Goal: Find specific page/section: Find specific page/section

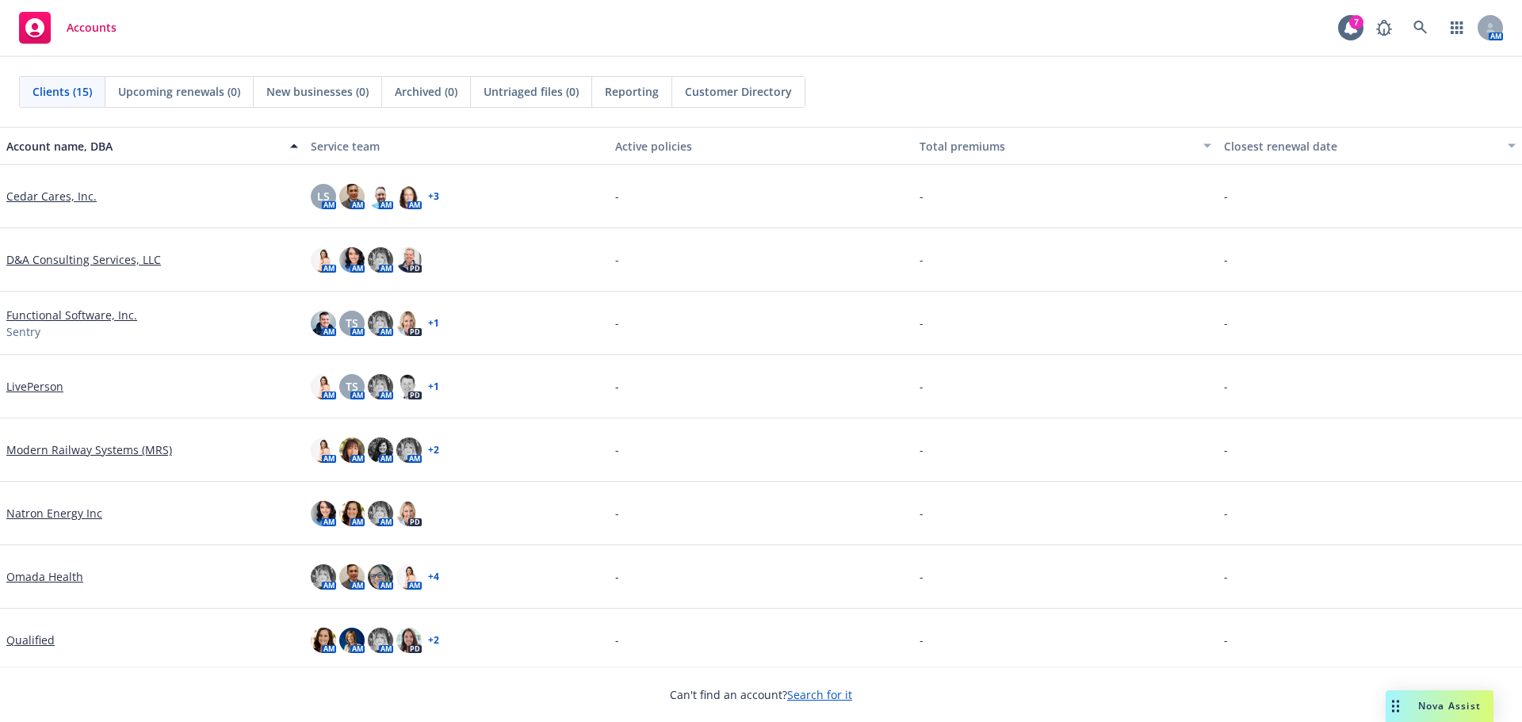
click at [808, 693] on link "Search for it" at bounding box center [819, 694] width 65 height 15
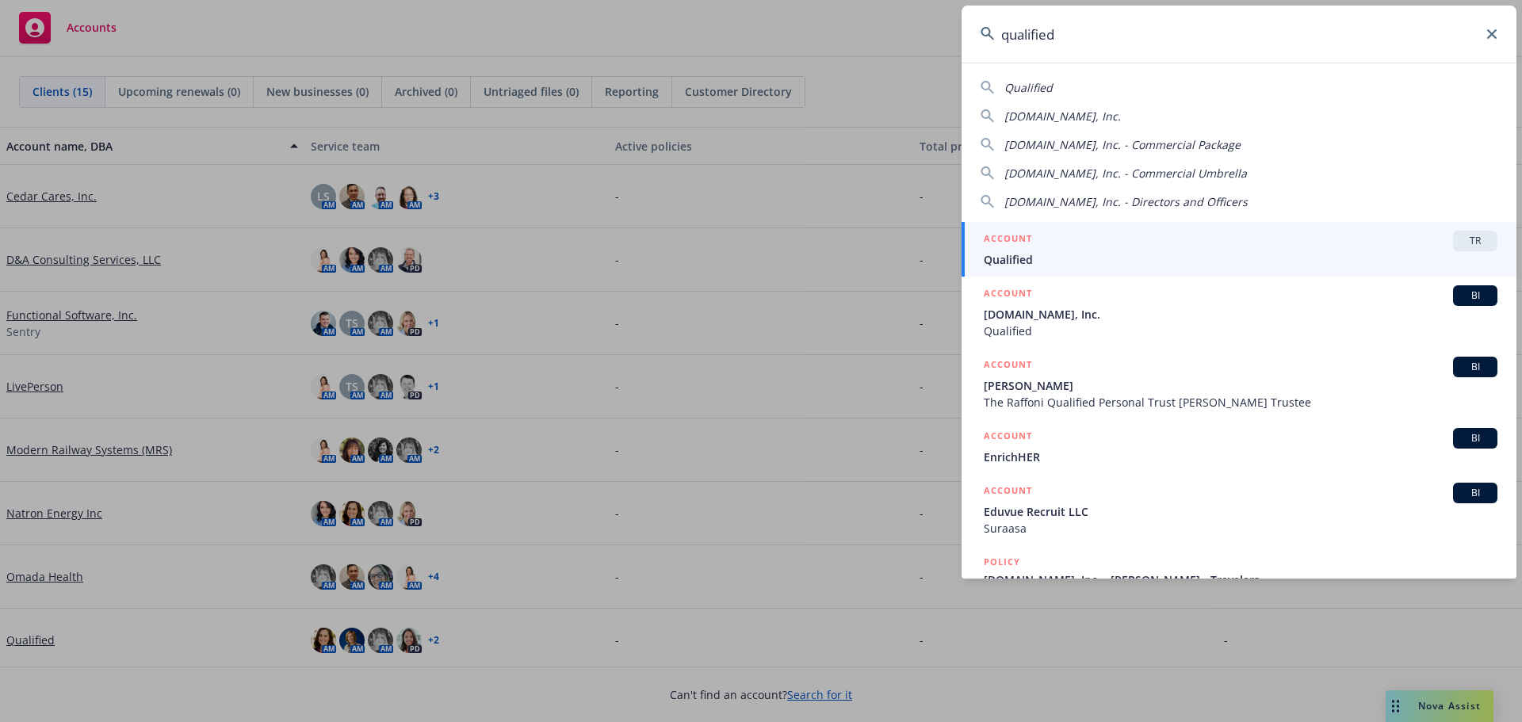
type input "qualified"
click at [1004, 260] on span "Qualified" at bounding box center [1241, 259] width 514 height 17
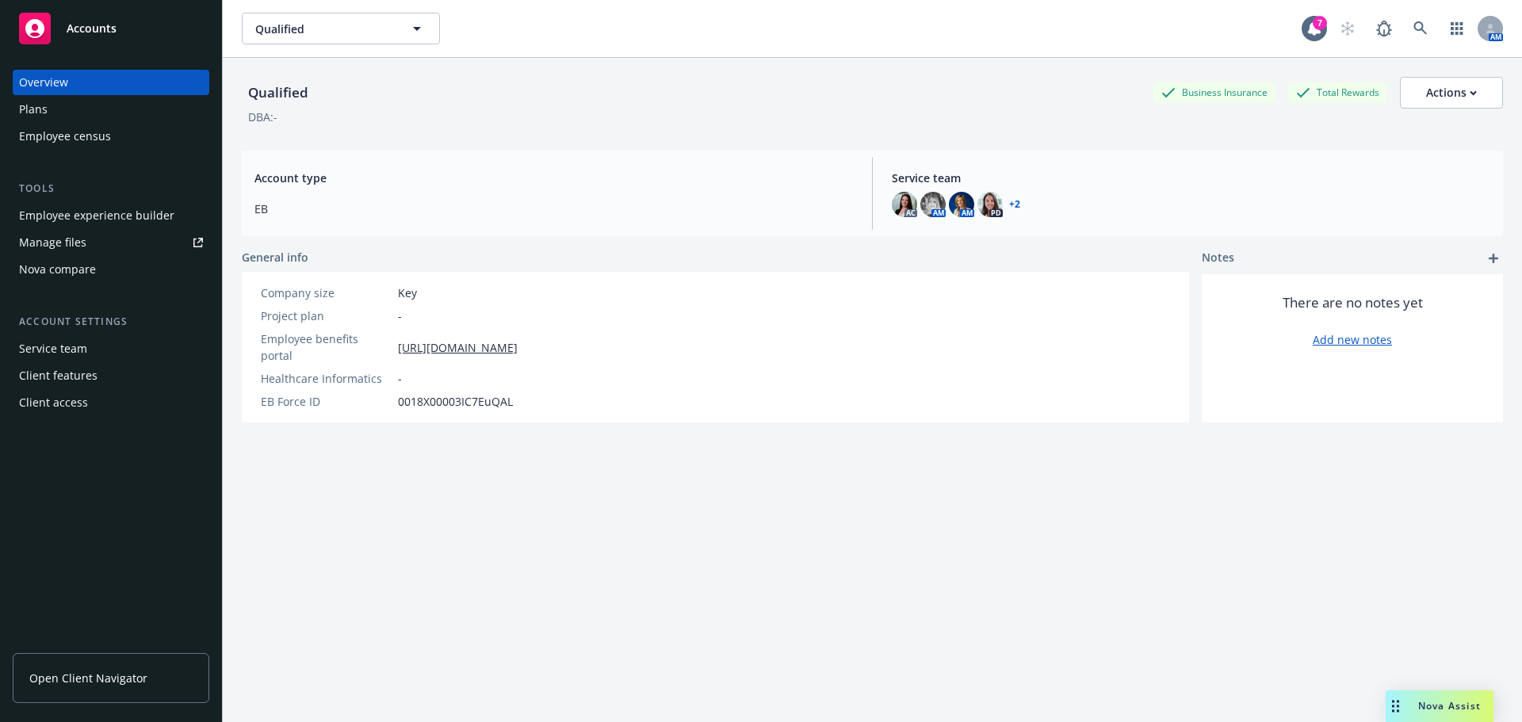
click at [84, 212] on div "Employee experience builder" at bounding box center [96, 215] width 155 height 25
click at [90, 210] on div "Employee experience builder" at bounding box center [96, 215] width 155 height 25
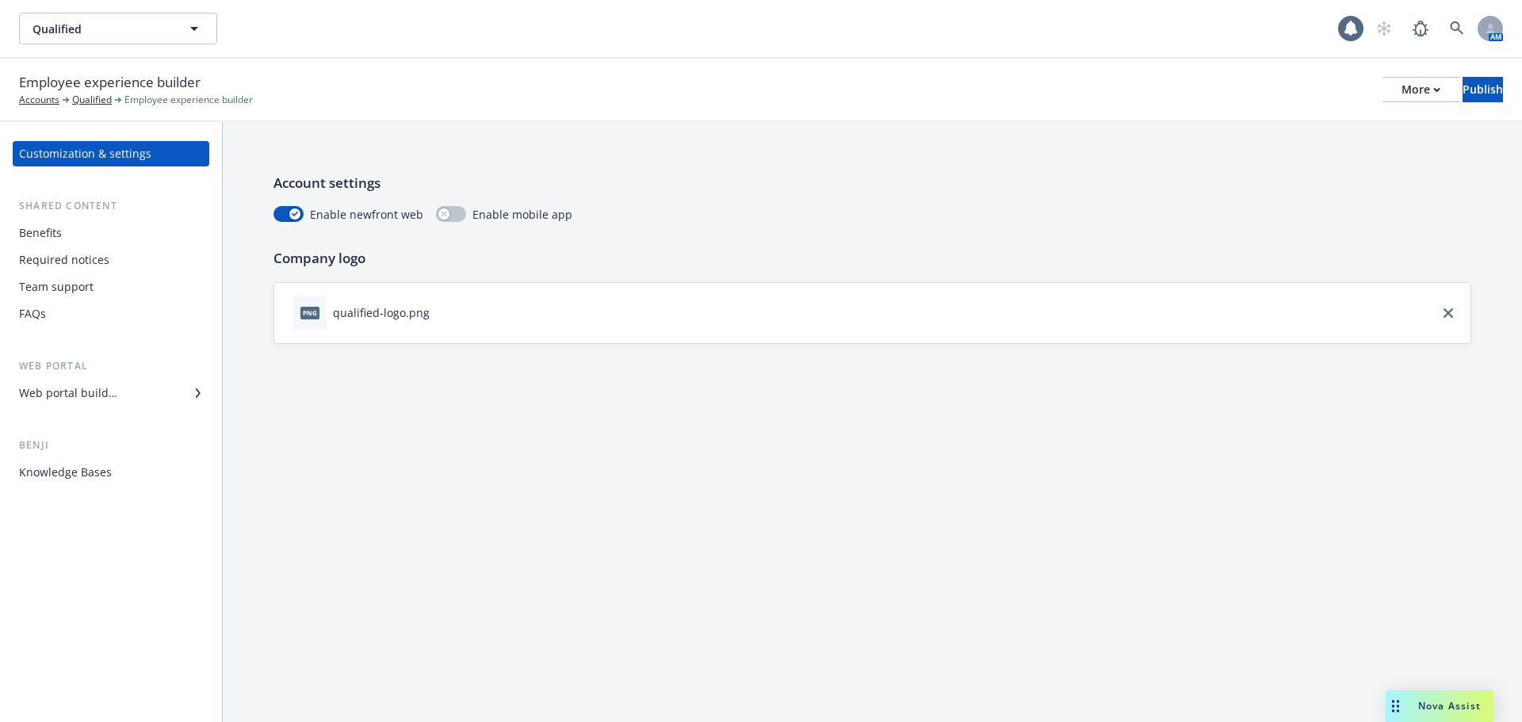
click at [82, 388] on div "Web portal builder" at bounding box center [68, 393] width 98 height 25
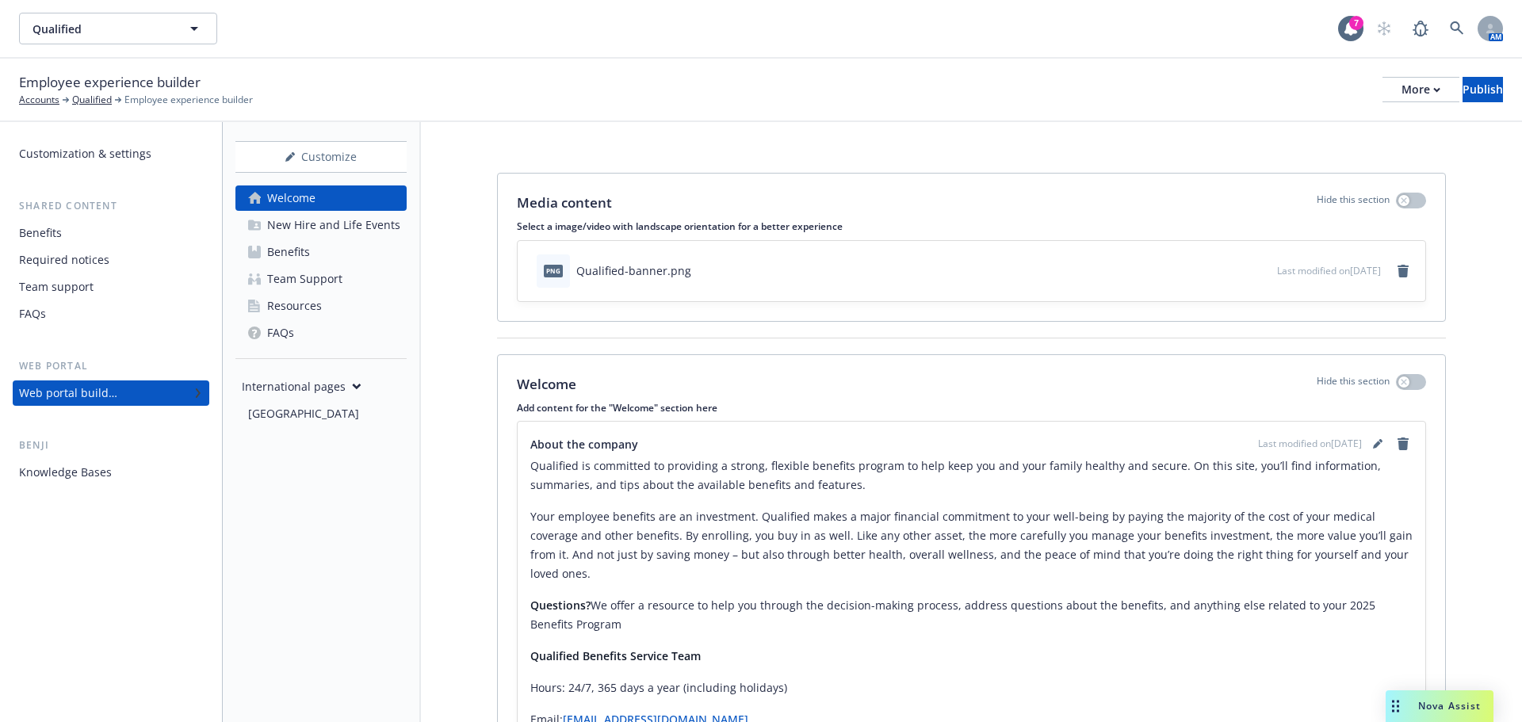
click at [333, 235] on div "New Hire and Life Events" at bounding box center [333, 224] width 133 height 25
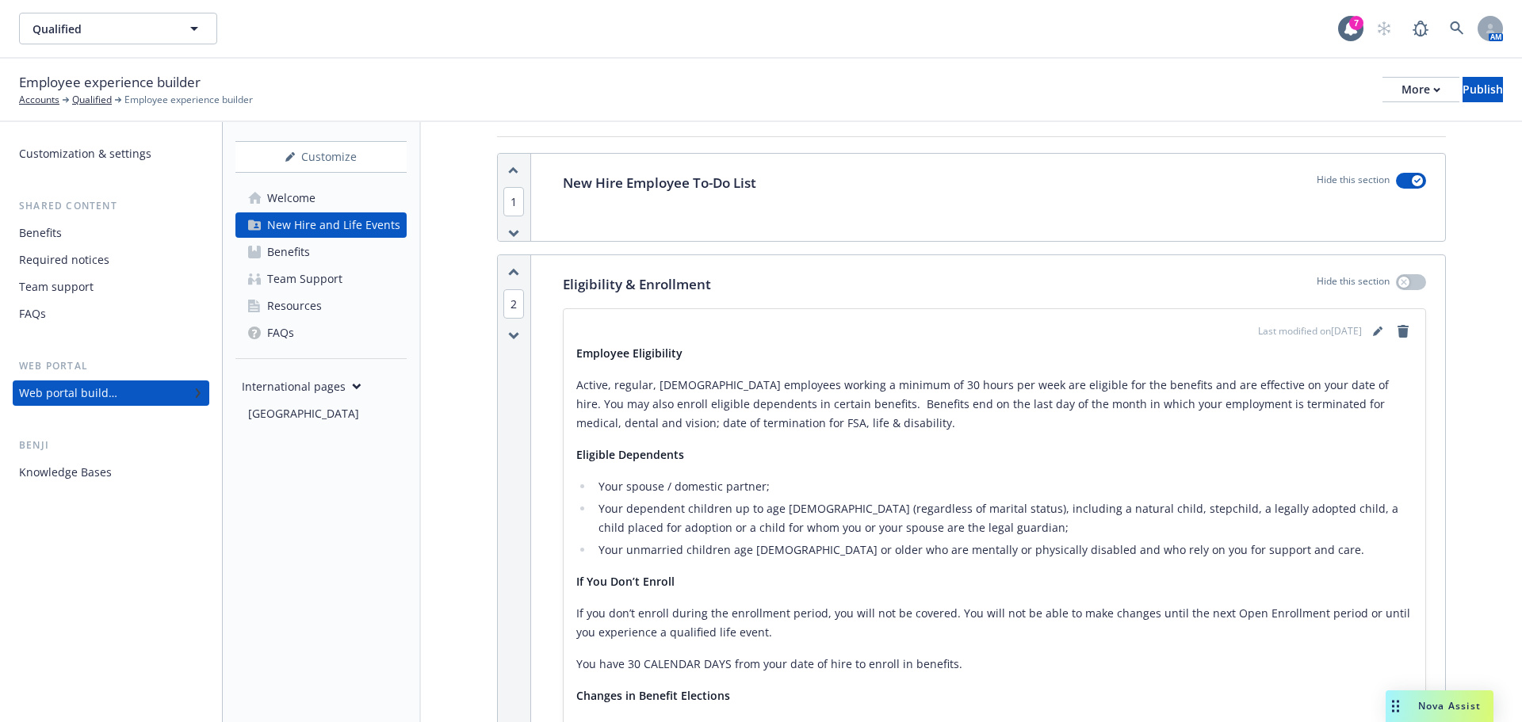
scroll to position [238, 0]
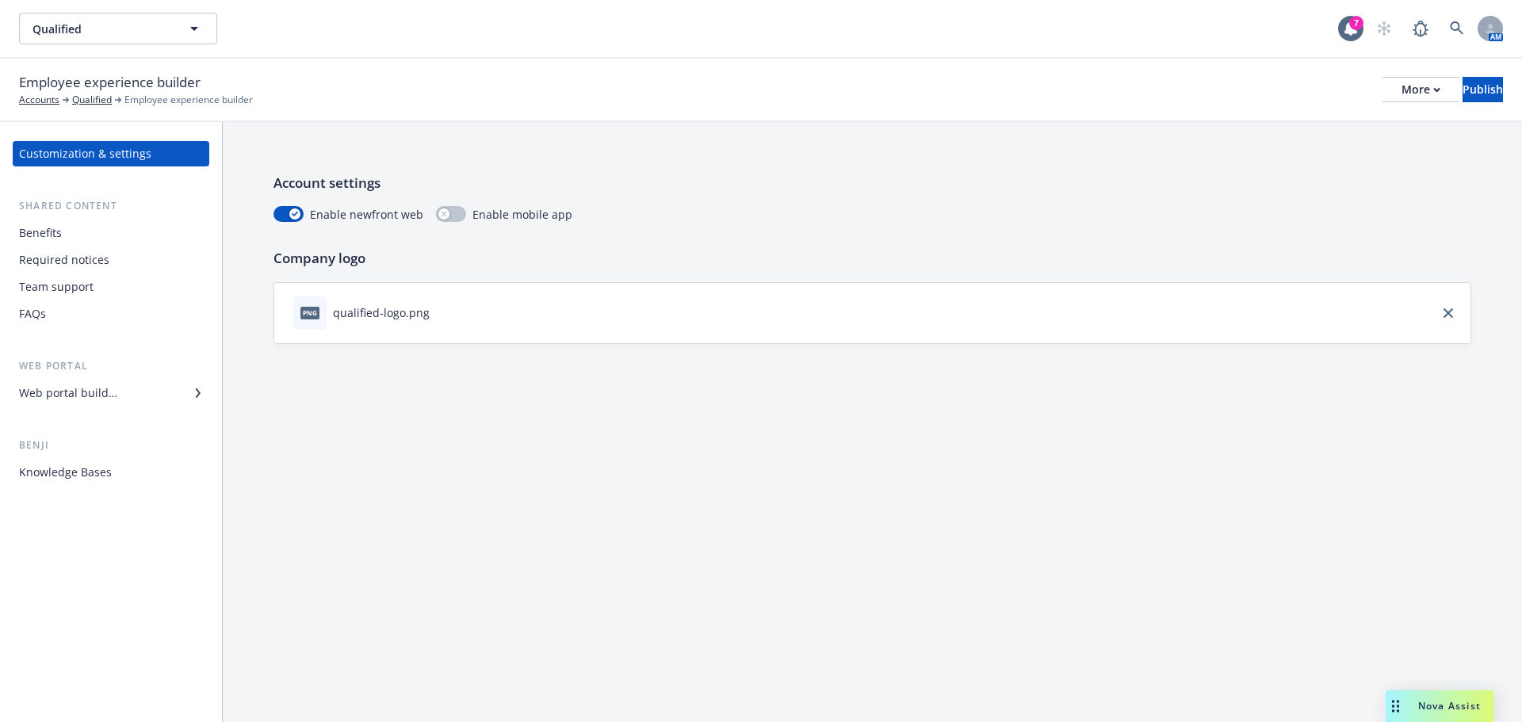
click at [103, 394] on div "Web portal builder" at bounding box center [68, 393] width 98 height 25
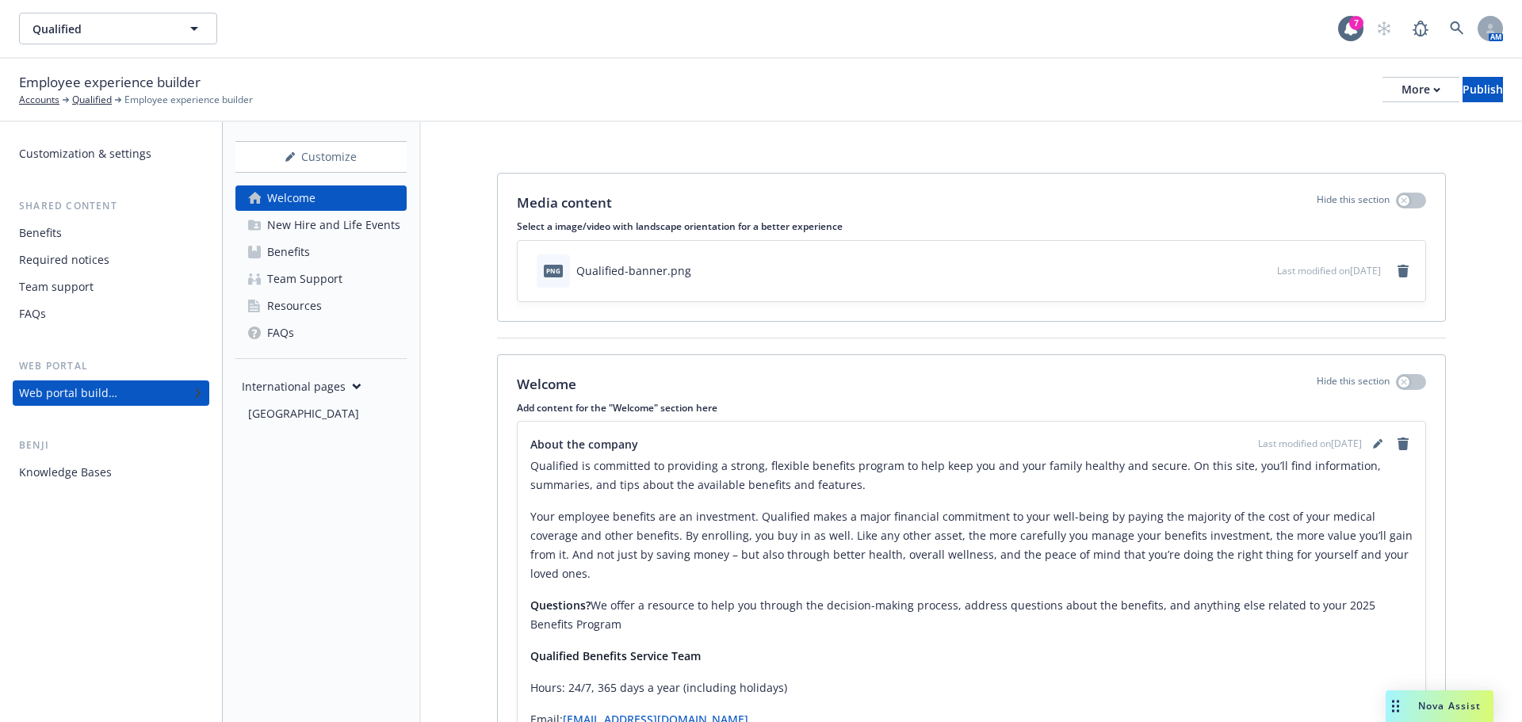
click at [334, 228] on div "New Hire and Life Events" at bounding box center [333, 224] width 133 height 25
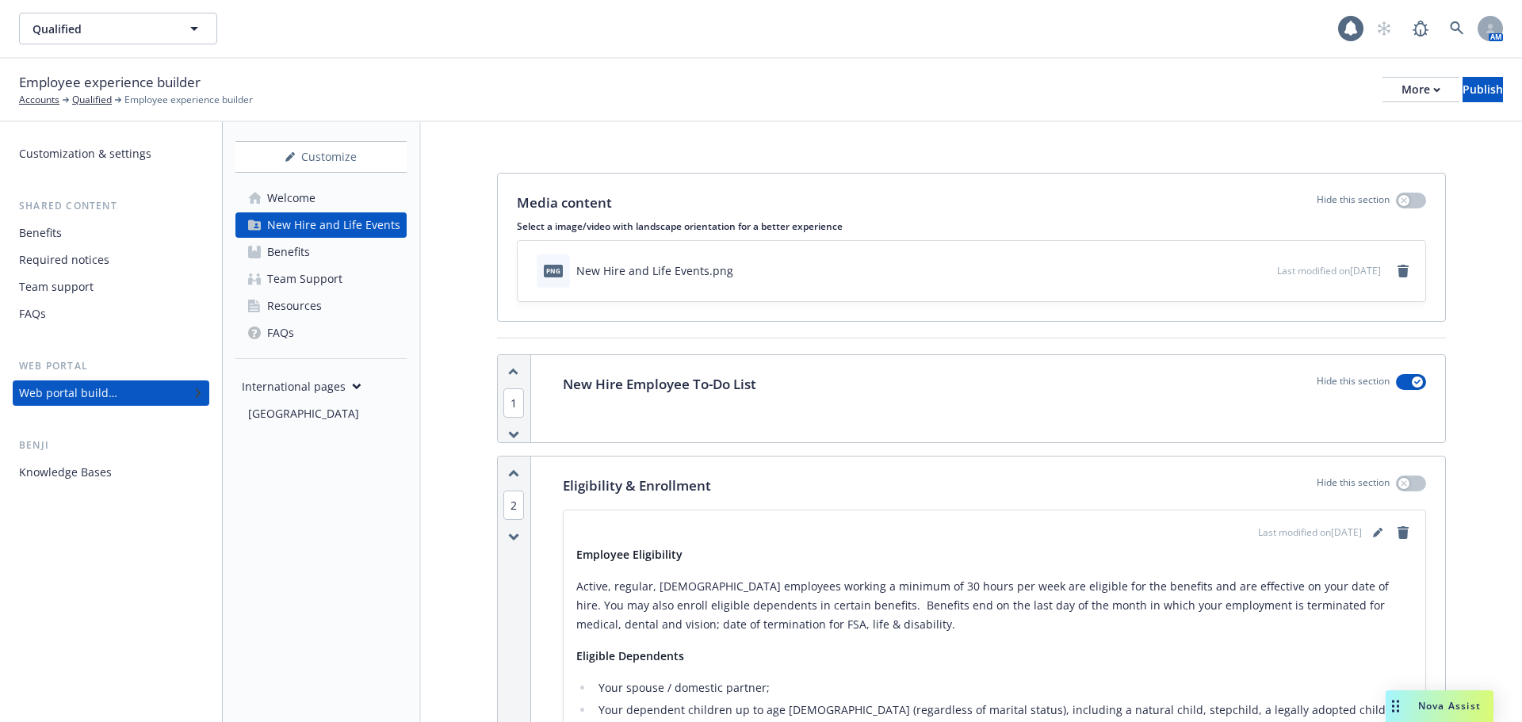
scroll to position [79, 0]
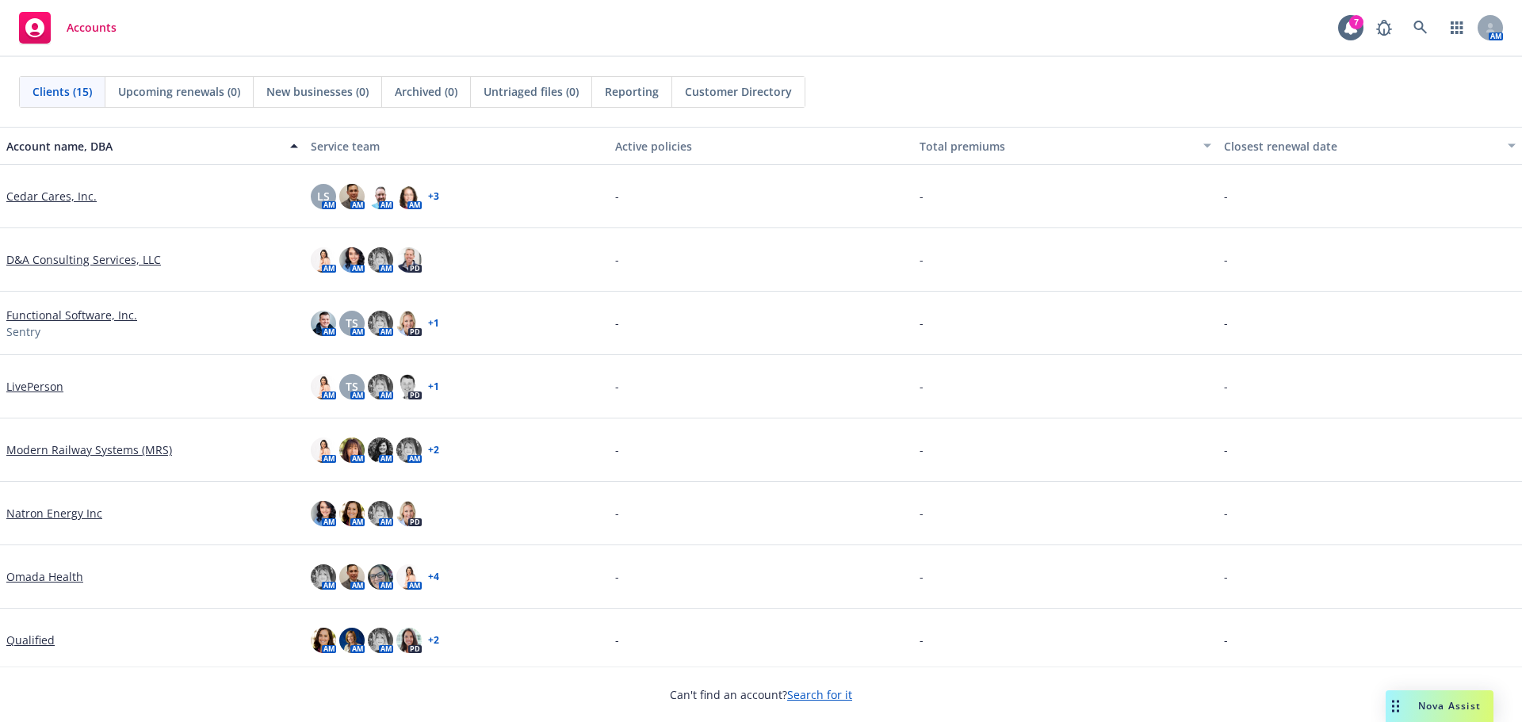
click at [817, 694] on link "Search for it" at bounding box center [819, 694] width 65 height 15
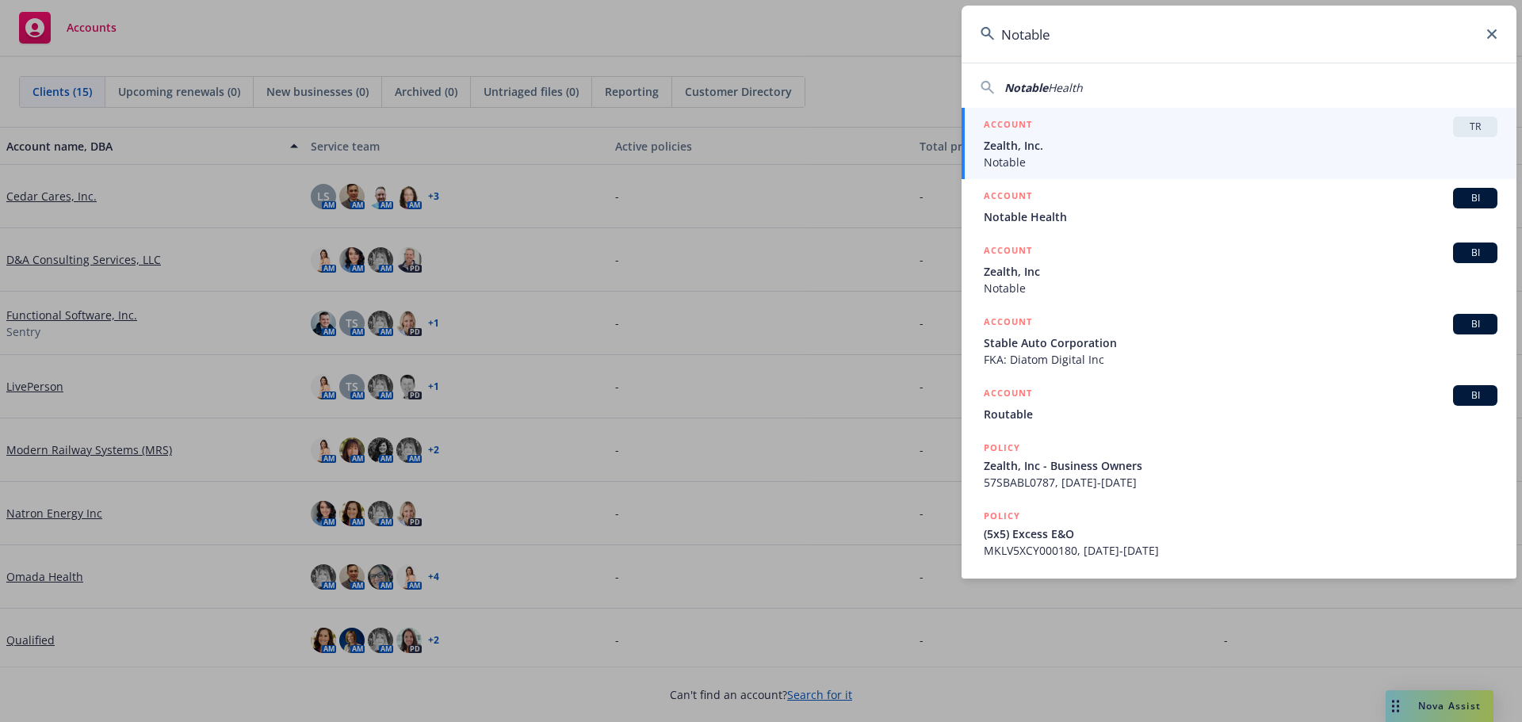
type input "Notable"
click at [1021, 161] on span "Notable" at bounding box center [1241, 162] width 514 height 17
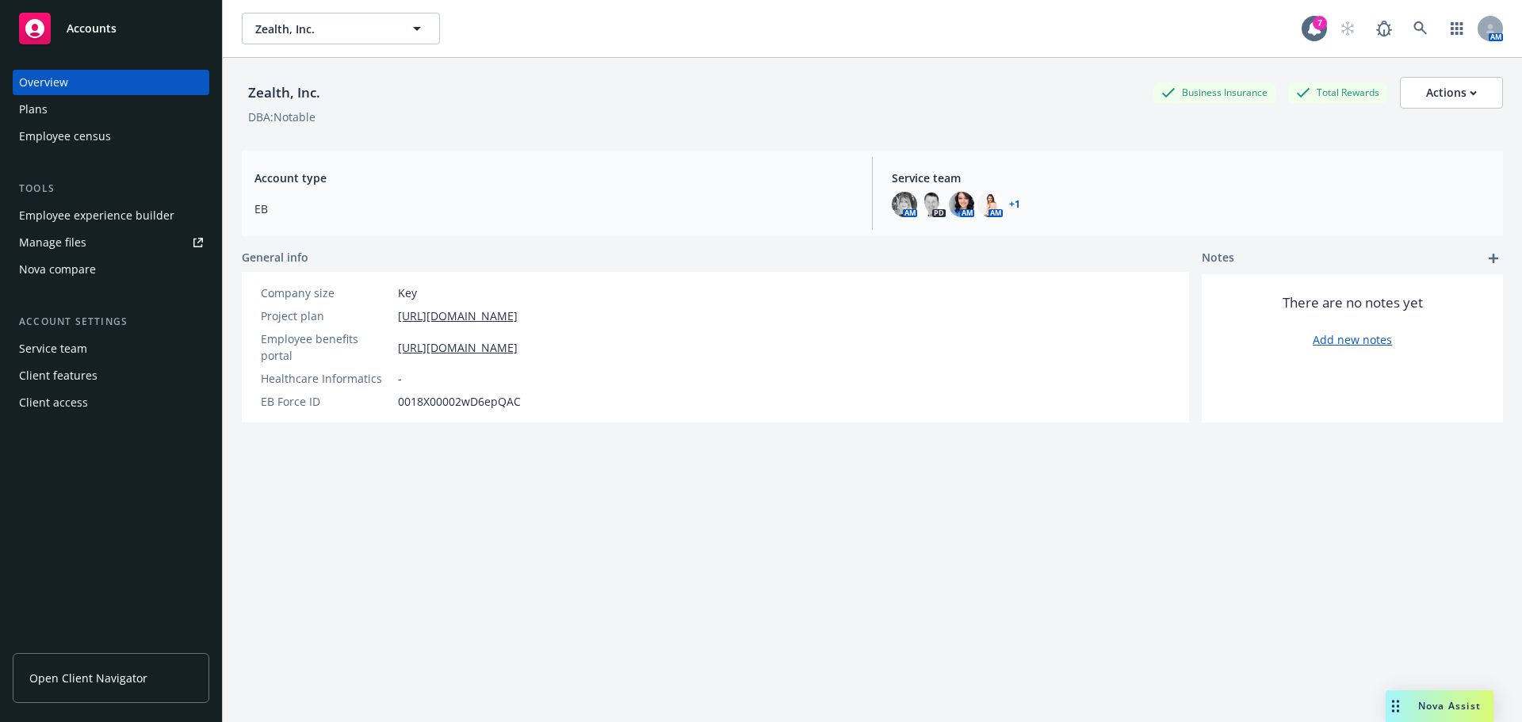
click at [75, 220] on div "Employee experience builder" at bounding box center [96, 215] width 155 height 25
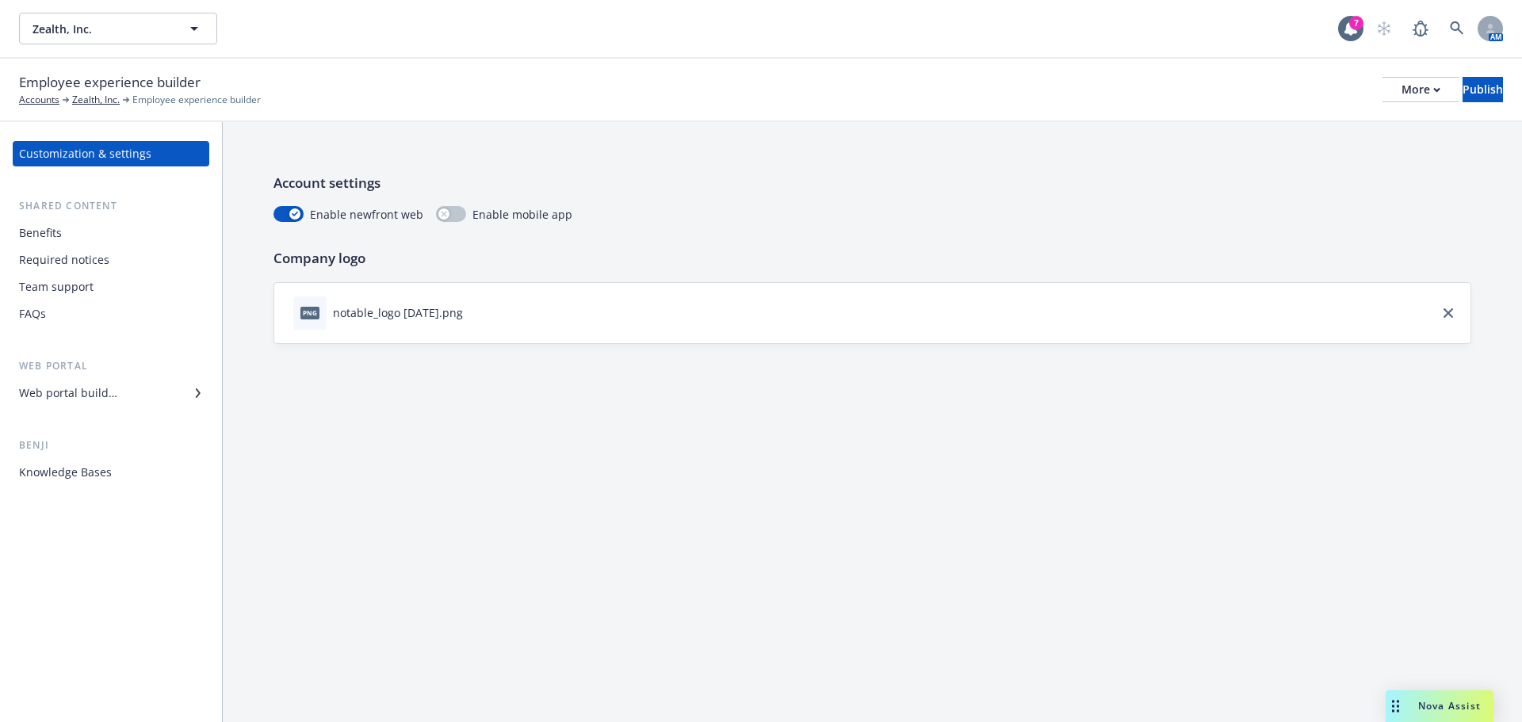
click at [63, 400] on div "Web portal builder" at bounding box center [68, 393] width 98 height 25
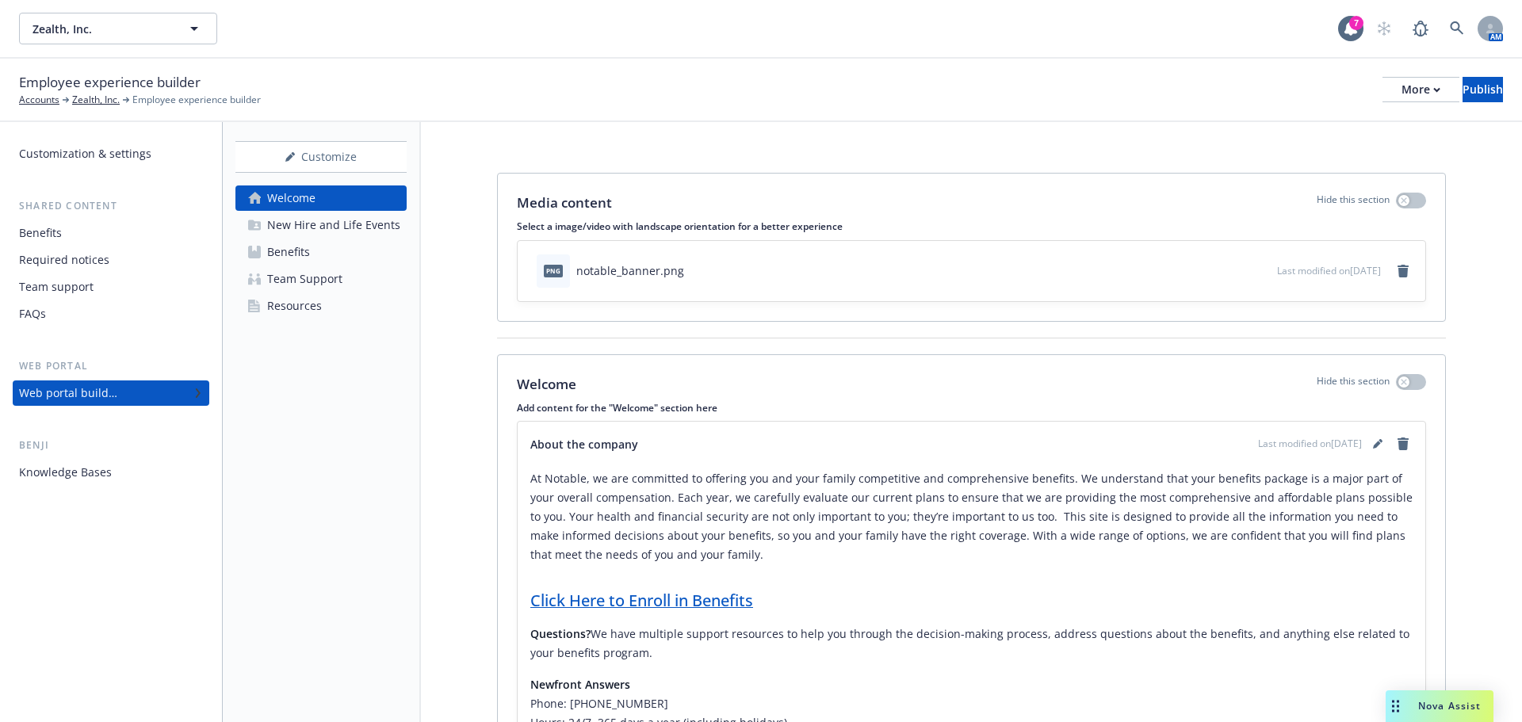
click at [305, 226] on div "New Hire and Life Events" at bounding box center [333, 224] width 133 height 25
